Goal: Information Seeking & Learning: Learn about a topic

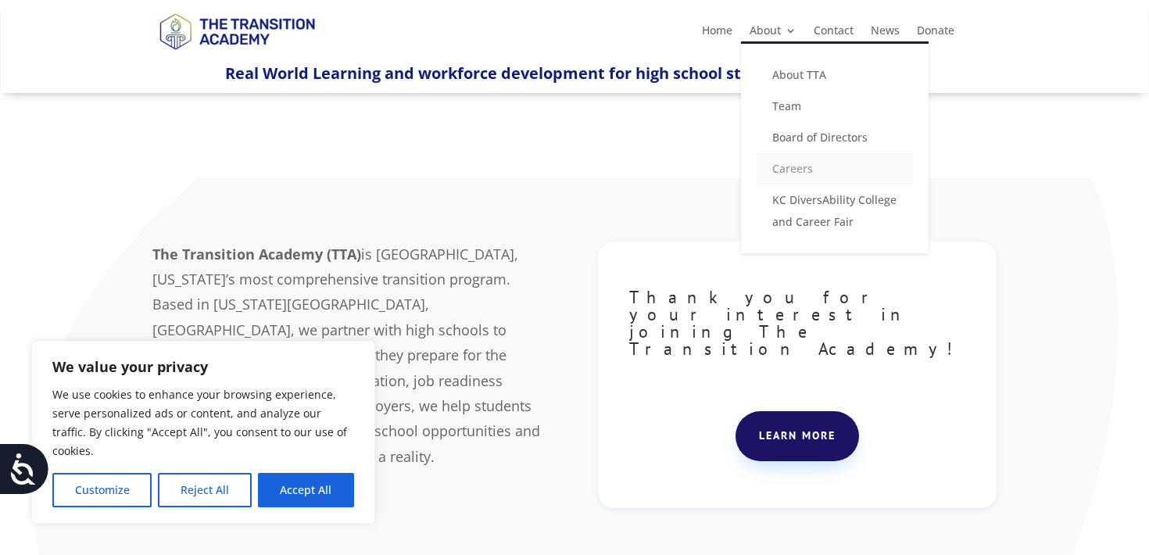
click at [794, 171] on link "Careers" at bounding box center [835, 168] width 156 height 31
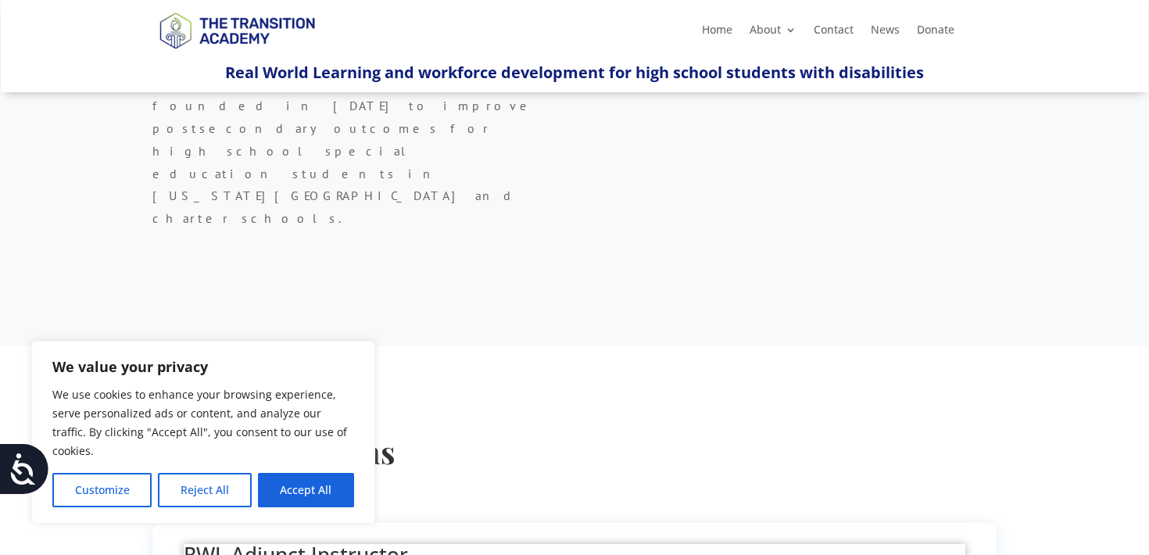
scroll to position [414, 0]
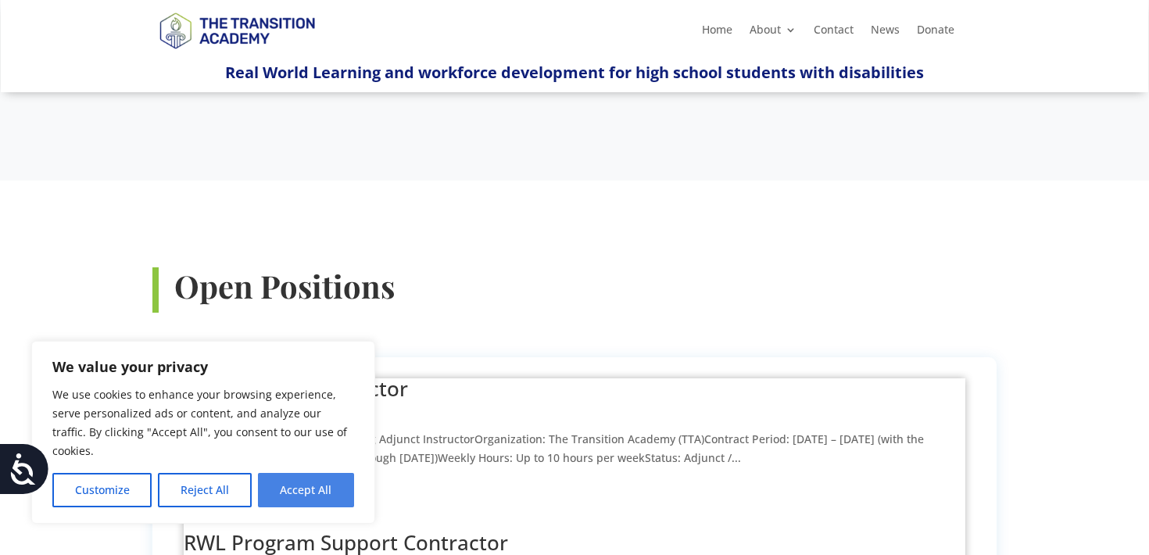
click at [308, 492] on button "Accept All" at bounding box center [306, 490] width 96 height 34
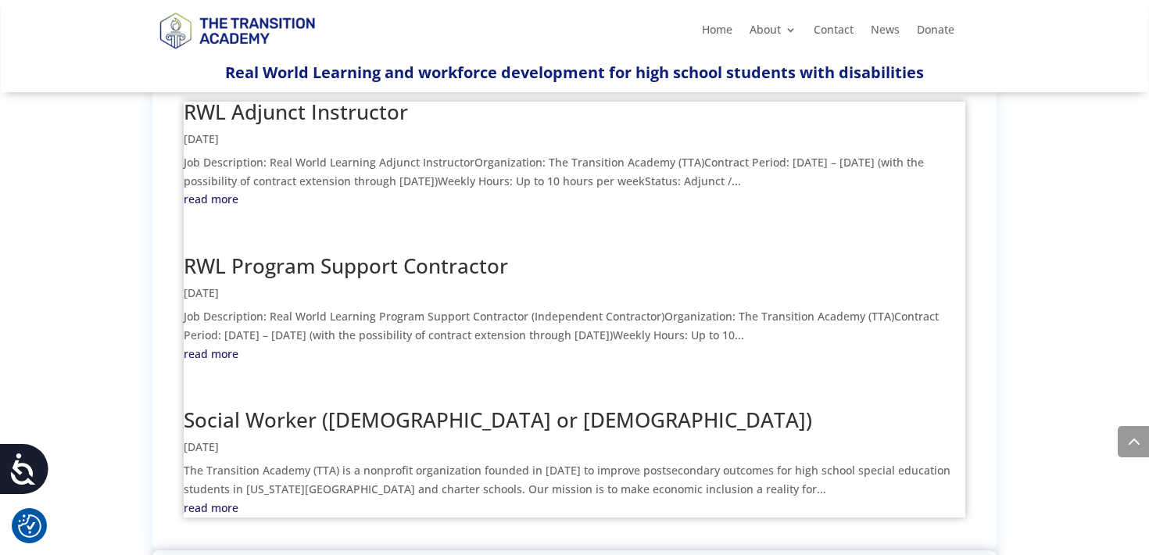
scroll to position [696, 0]
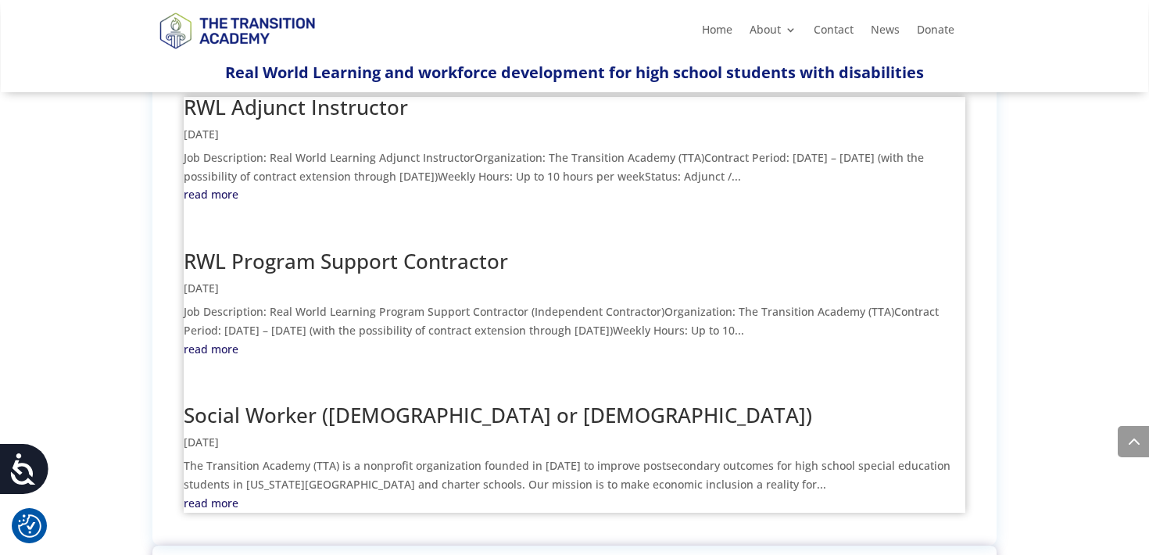
click at [322, 401] on link "Social Worker ([DEMOGRAPHIC_DATA] or [DEMOGRAPHIC_DATA])" at bounding box center [498, 415] width 629 height 28
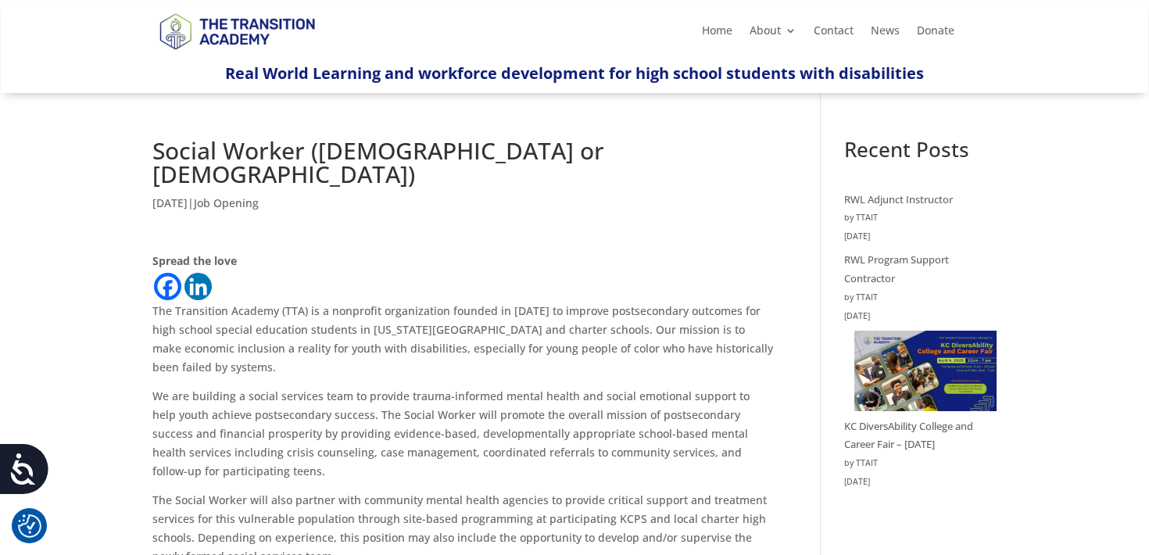
click at [245, 144] on h1 "Social Worker ([DEMOGRAPHIC_DATA] or [DEMOGRAPHIC_DATA])" at bounding box center [463, 166] width 622 height 55
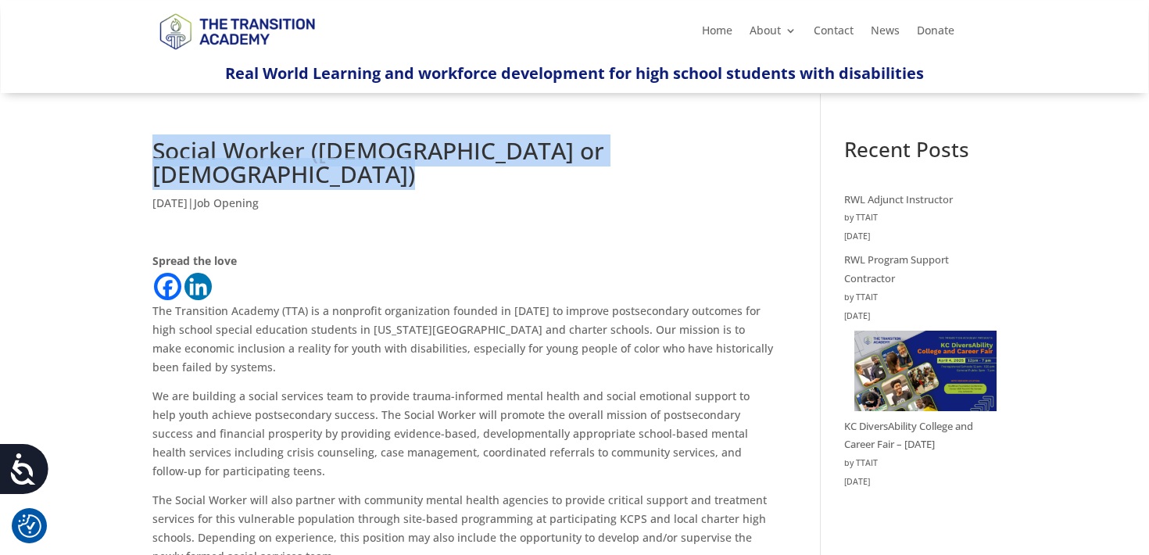
click at [245, 144] on h1 "Social Worker ([DEMOGRAPHIC_DATA] or [DEMOGRAPHIC_DATA])" at bounding box center [463, 166] width 622 height 55
copy div "Social Worker ([DEMOGRAPHIC_DATA] or [DEMOGRAPHIC_DATA])"
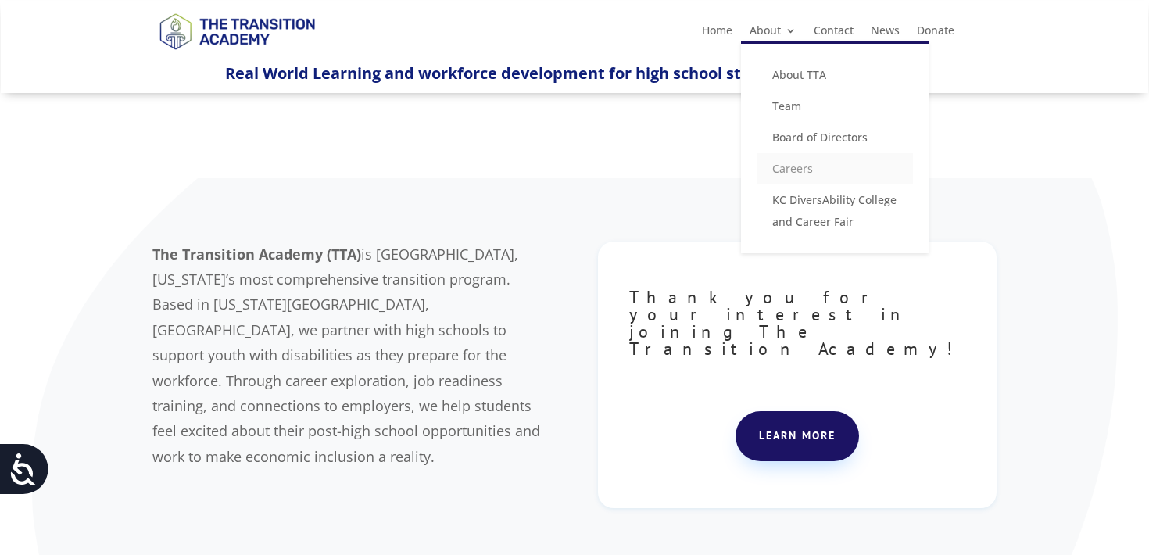
click at [782, 170] on link "Careers" at bounding box center [835, 168] width 156 height 31
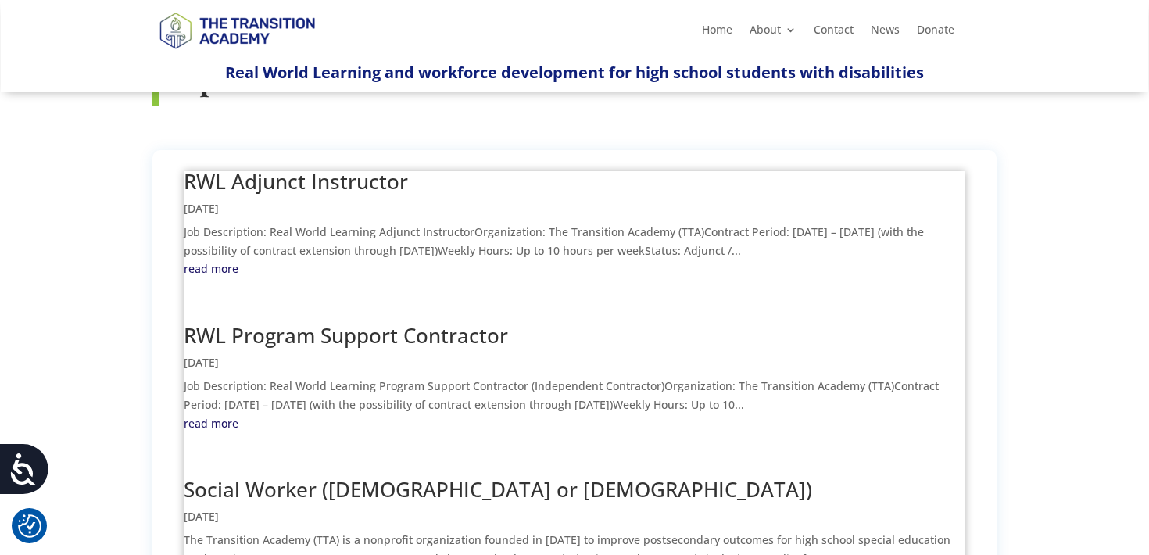
scroll to position [625, 0]
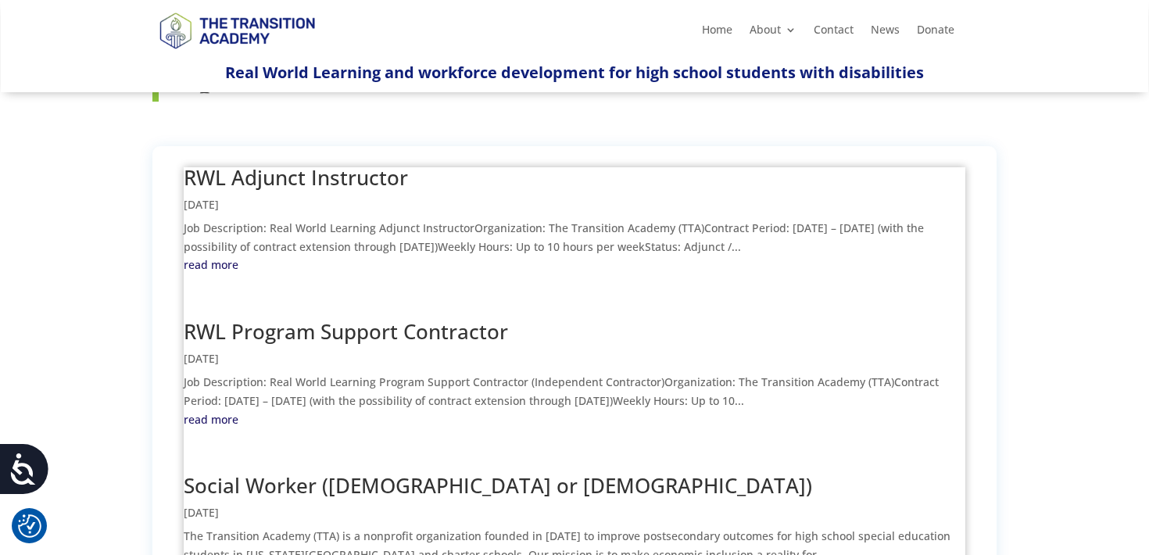
click at [326, 471] on link "Social Worker ([DEMOGRAPHIC_DATA] or [DEMOGRAPHIC_DATA])" at bounding box center [498, 485] width 629 height 28
